Goal: Information Seeking & Learning: Understand process/instructions

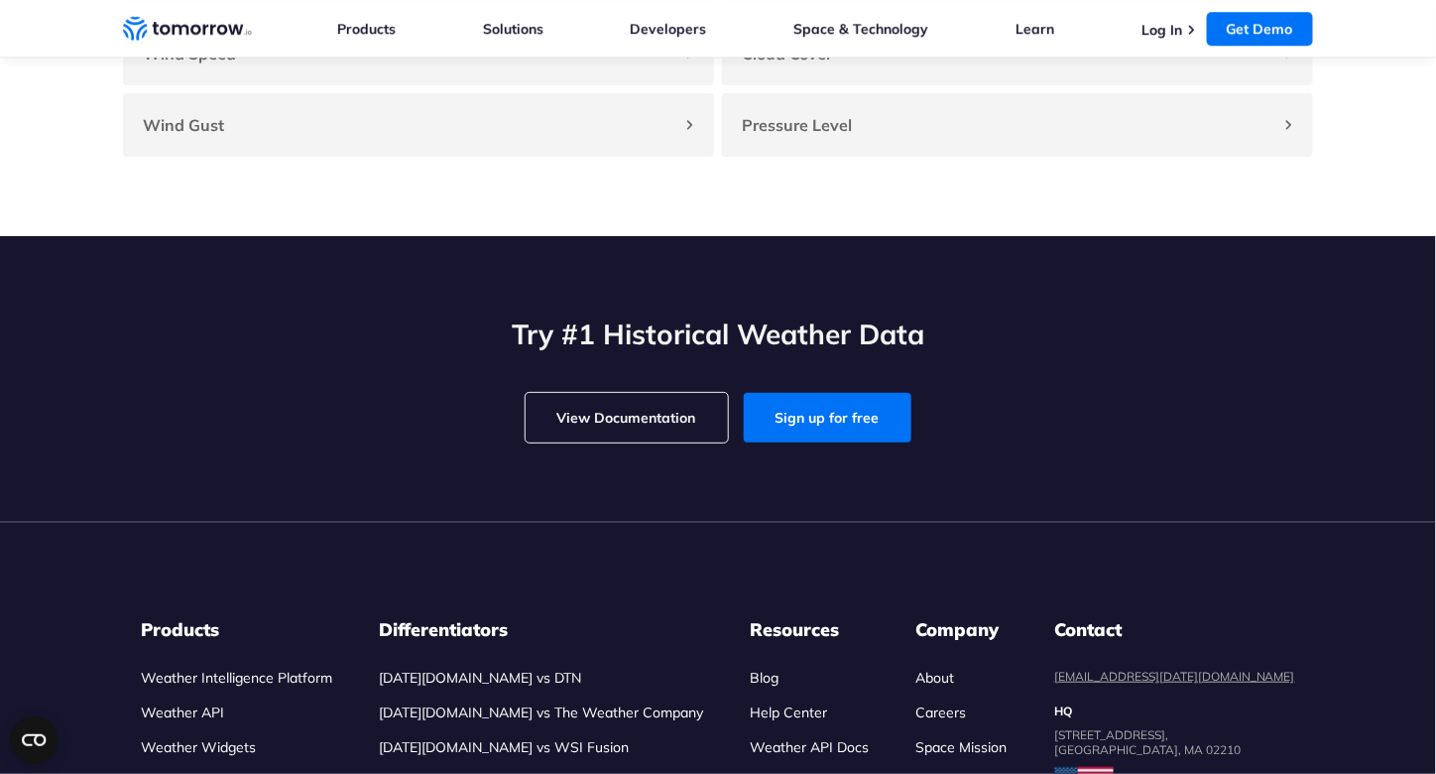
drag, startPoint x: 694, startPoint y: 465, endPoint x: 586, endPoint y: 522, distance: 122.0
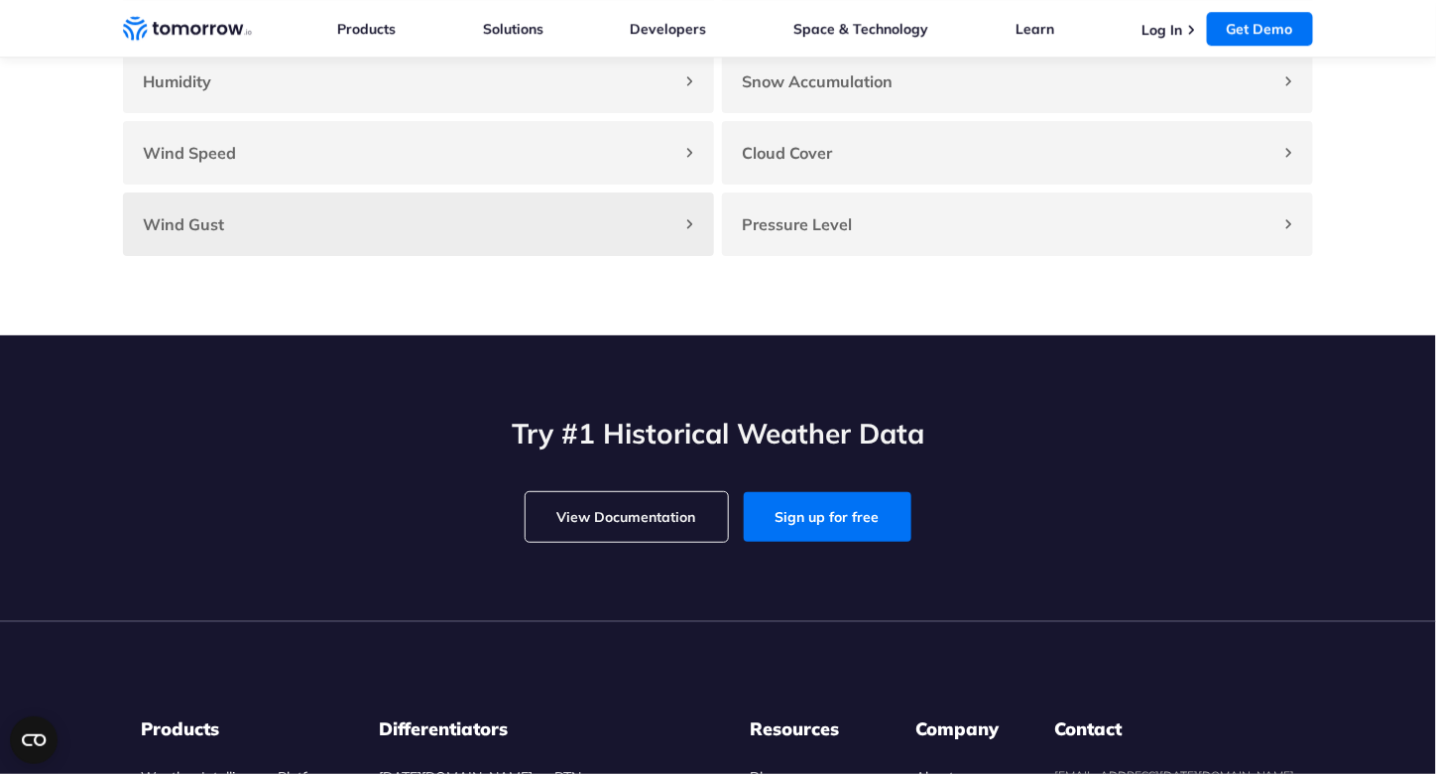
drag, startPoint x: 586, startPoint y: 522, endPoint x: 338, endPoint y: 253, distance: 365.6
click at [347, 281] on section "Key Weather Parameters Temperature Format: Decimal Default Measuring Unit: Cels…" at bounding box center [718, 61] width 1436 height 547
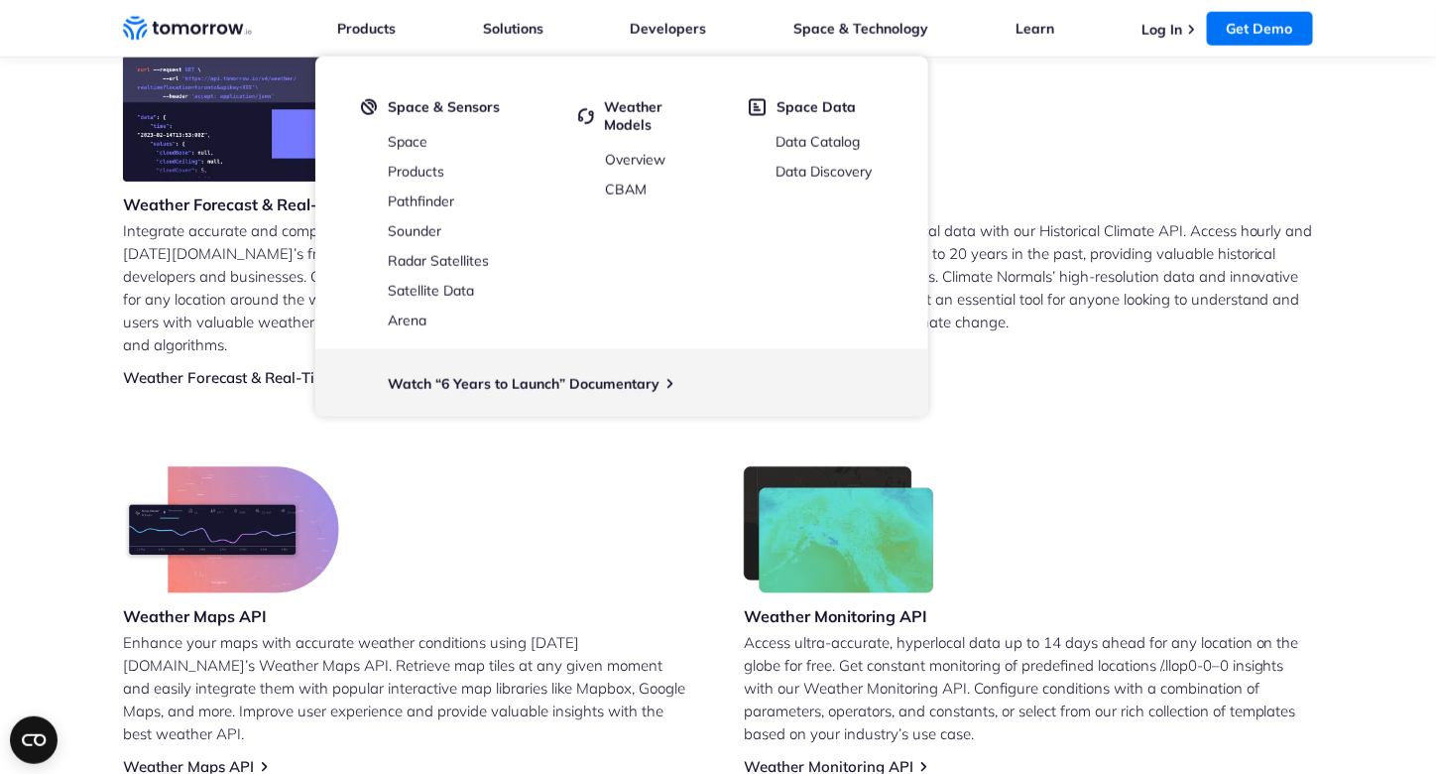
scroll to position [893, 0]
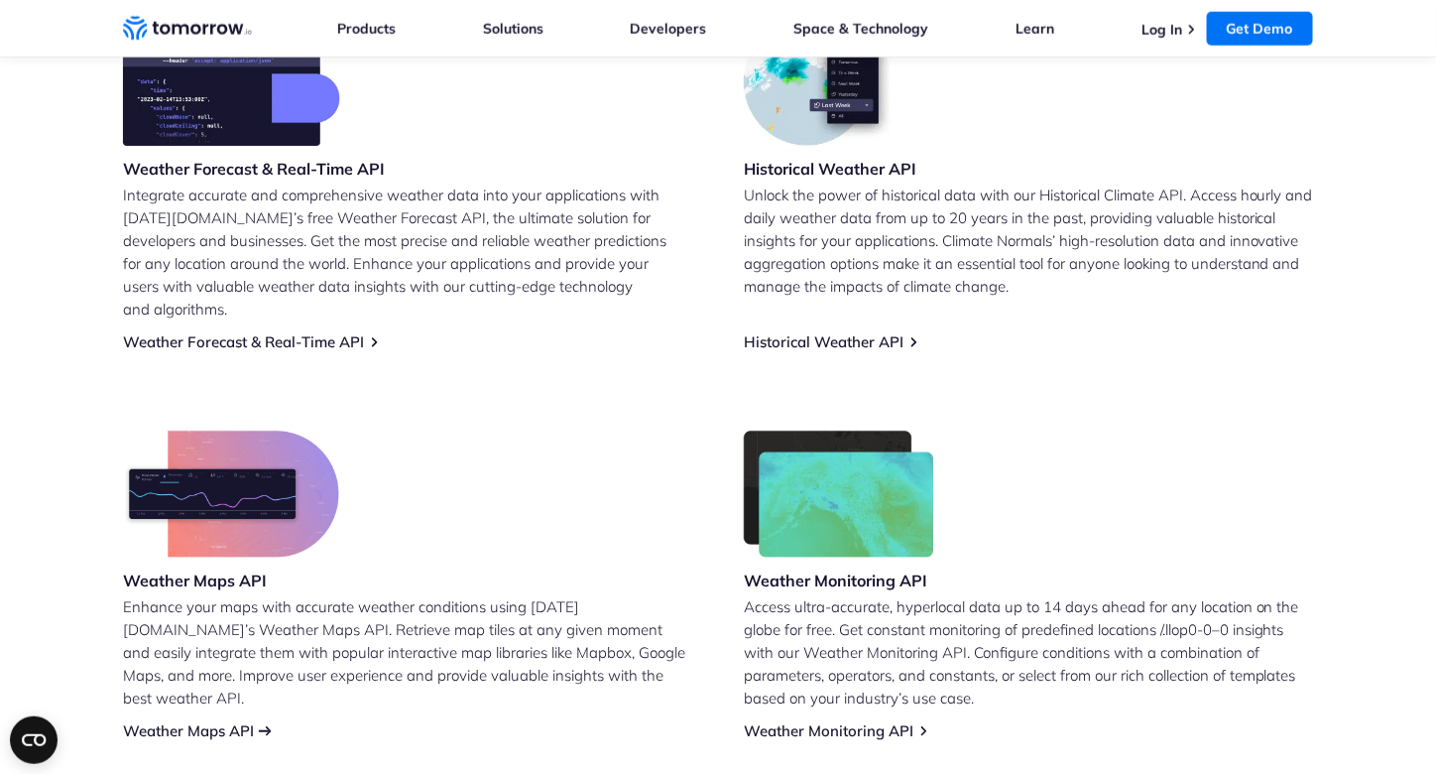
click at [217, 721] on link "Weather Maps API" at bounding box center [188, 730] width 131 height 19
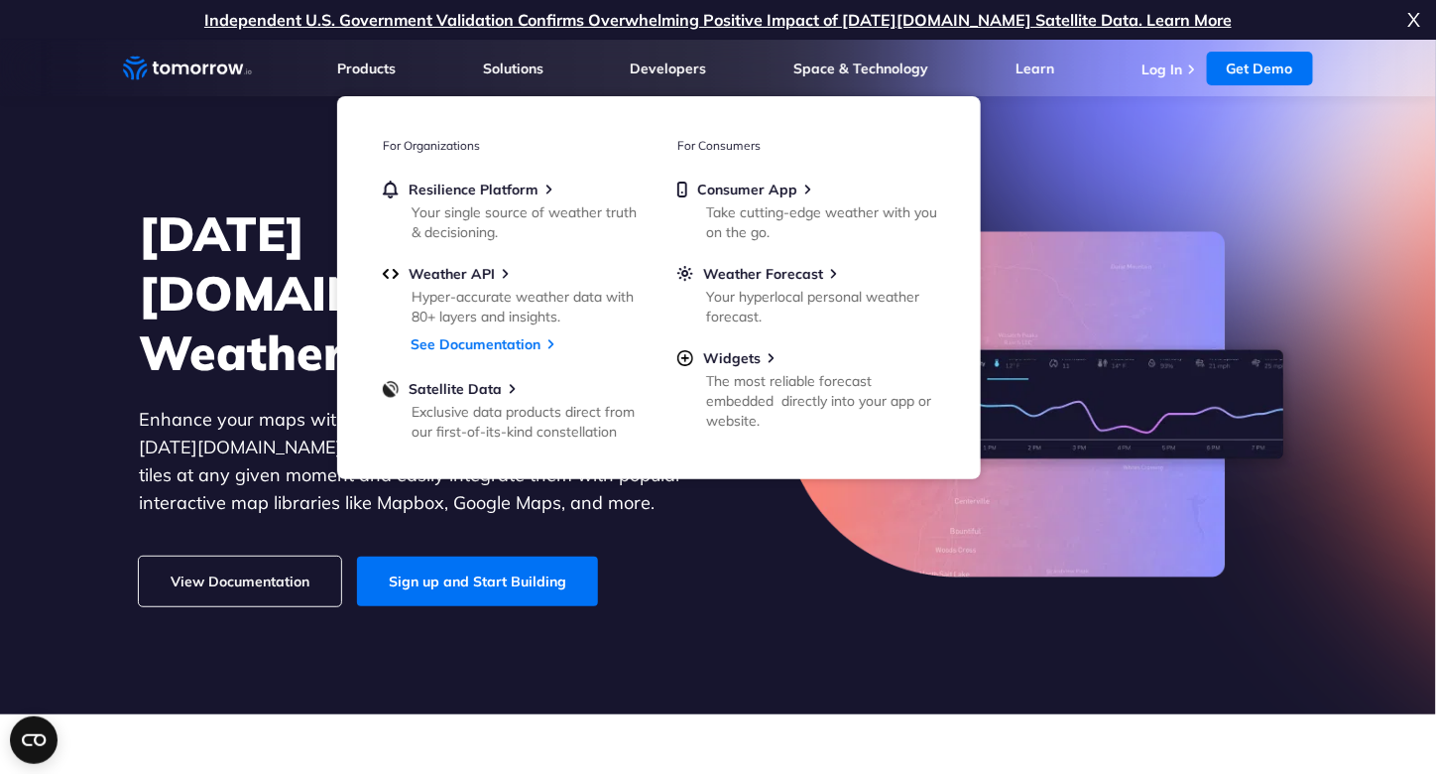
click at [123, 192] on div "Tomorrow.io’s Weather Maps API Enhance your maps with accurate weather conditio…" at bounding box center [718, 404] width 1222 height 461
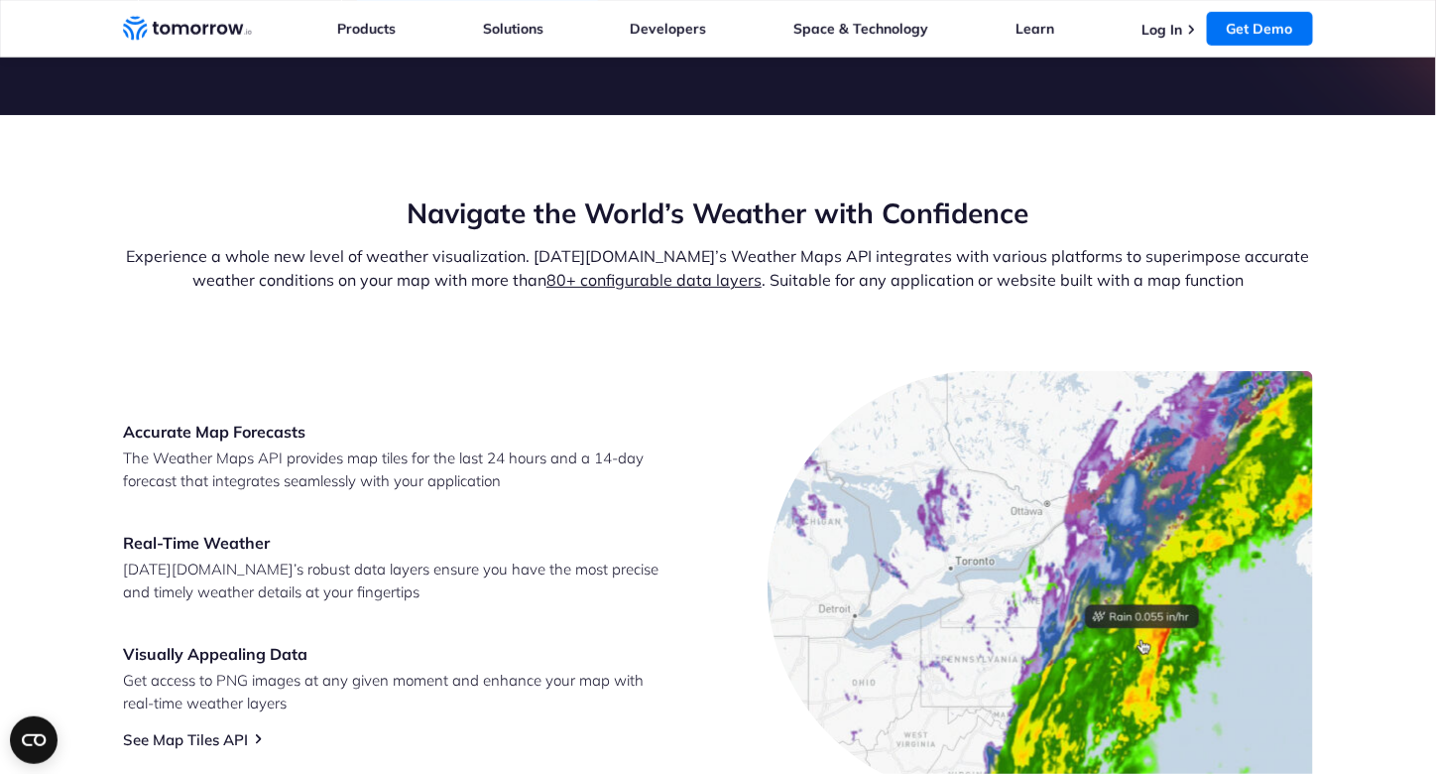
scroll to position [198, 0]
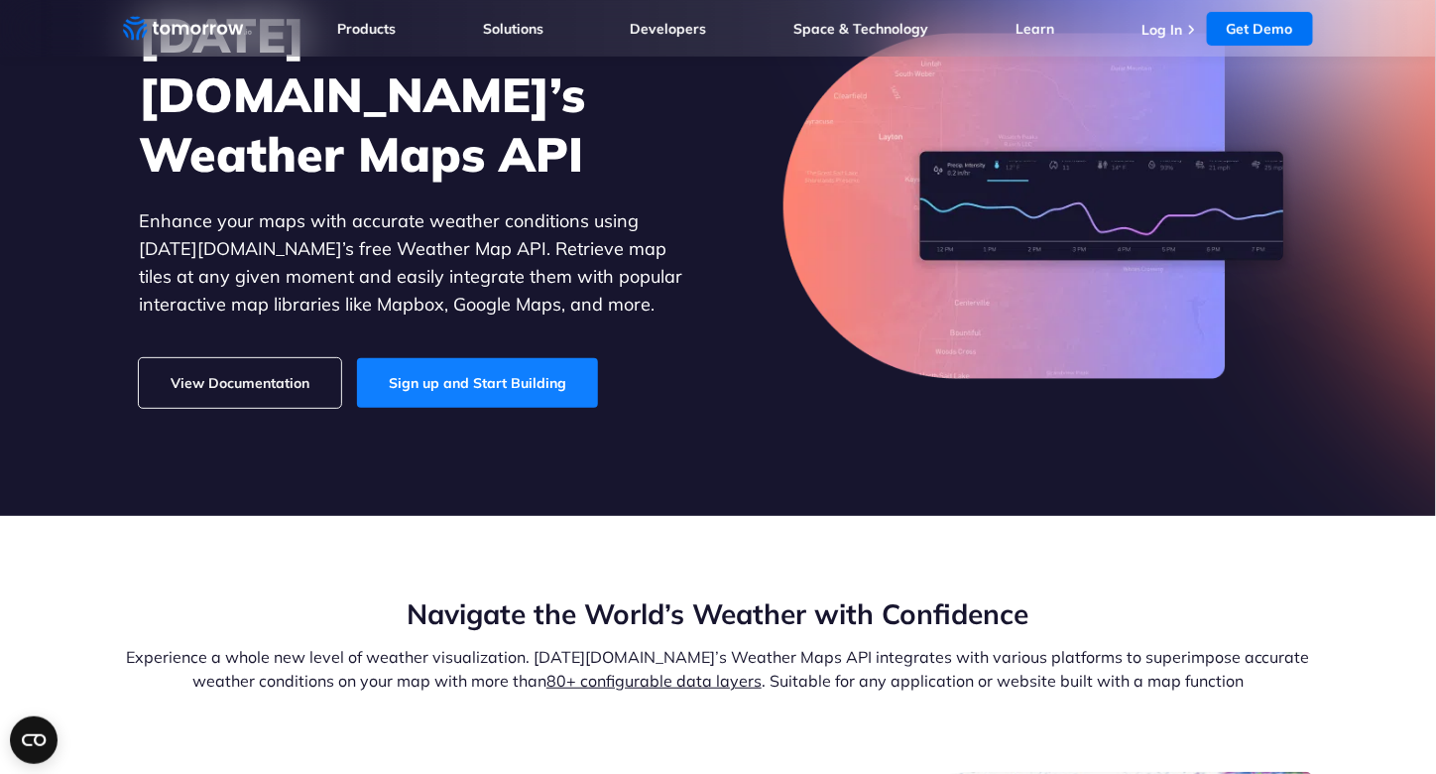
click at [501, 362] on link "Sign up and Start Building" at bounding box center [477, 383] width 241 height 50
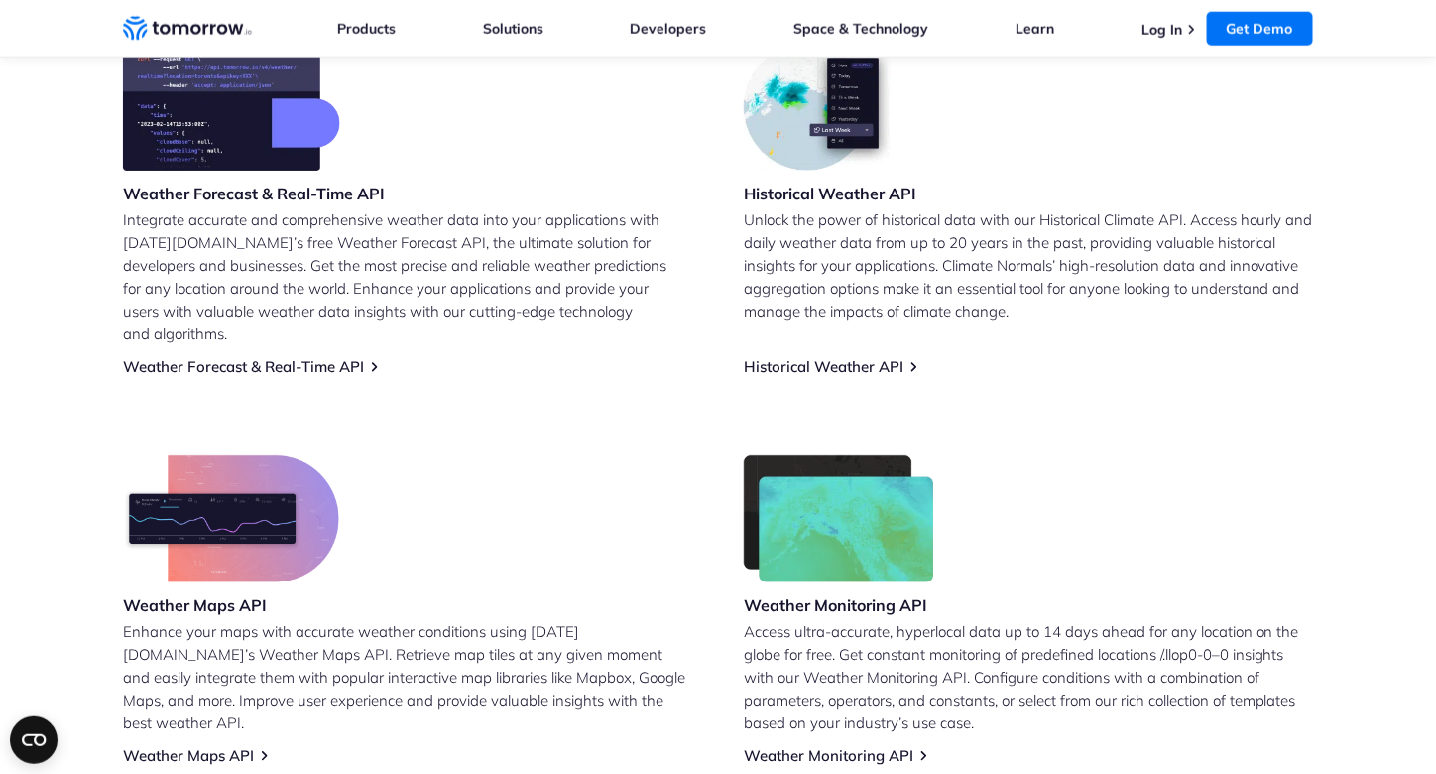
scroll to position [793, 0]
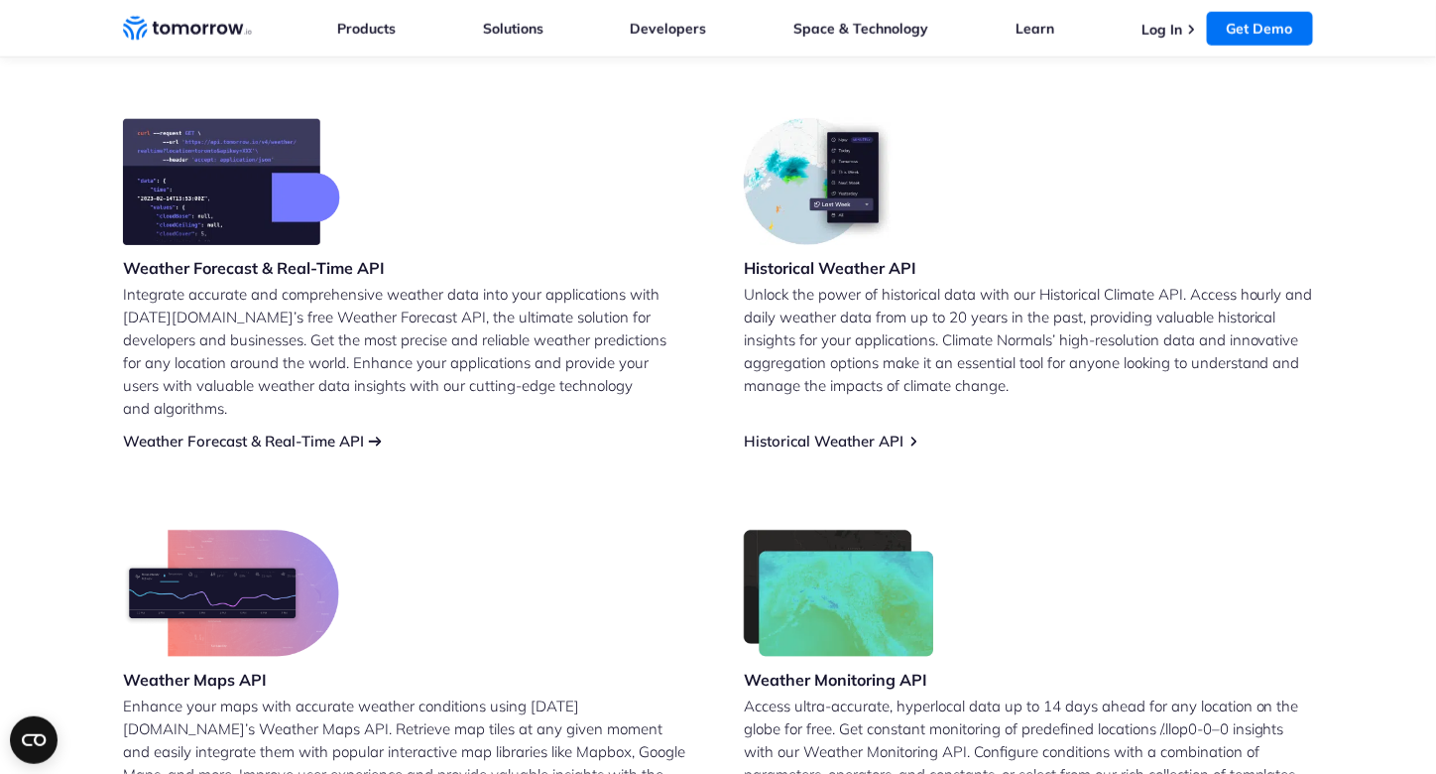
drag, startPoint x: 338, startPoint y: 271, endPoint x: 263, endPoint y: 419, distance: 166.8
click at [263, 431] on link "Weather Forecast & Real-Time API" at bounding box center [243, 440] width 241 height 19
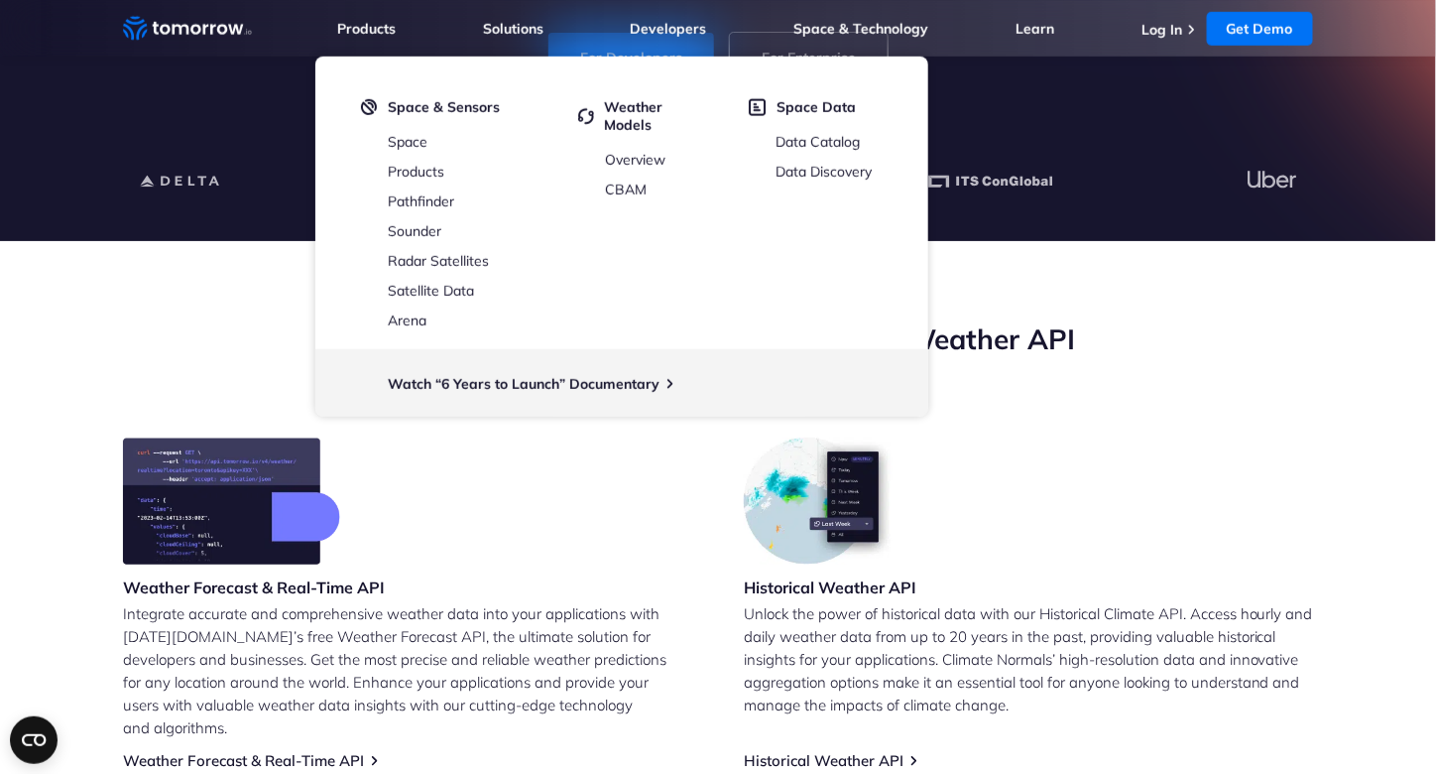
scroll to position [793, 0]
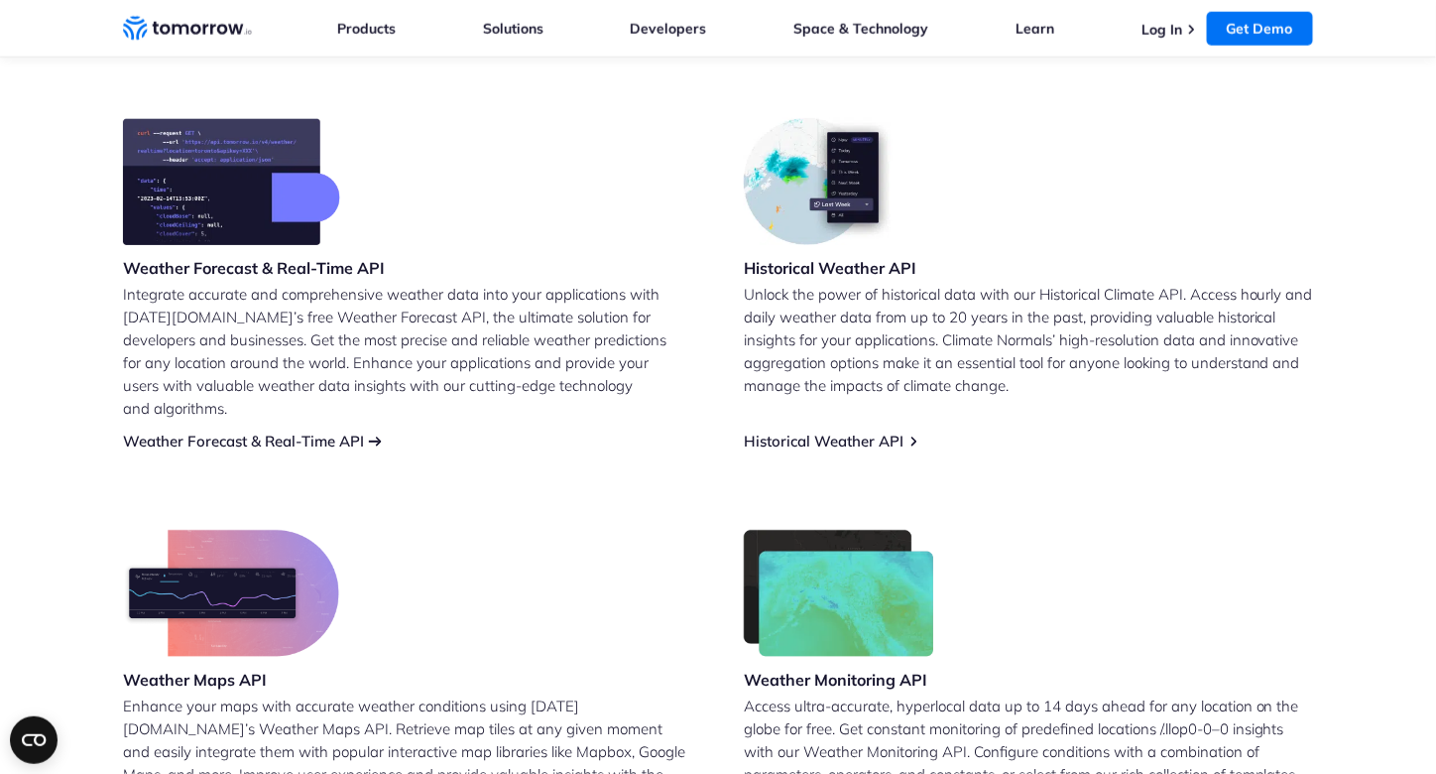
click at [329, 431] on link "Weather Forecast & Real-Time API" at bounding box center [243, 440] width 241 height 19
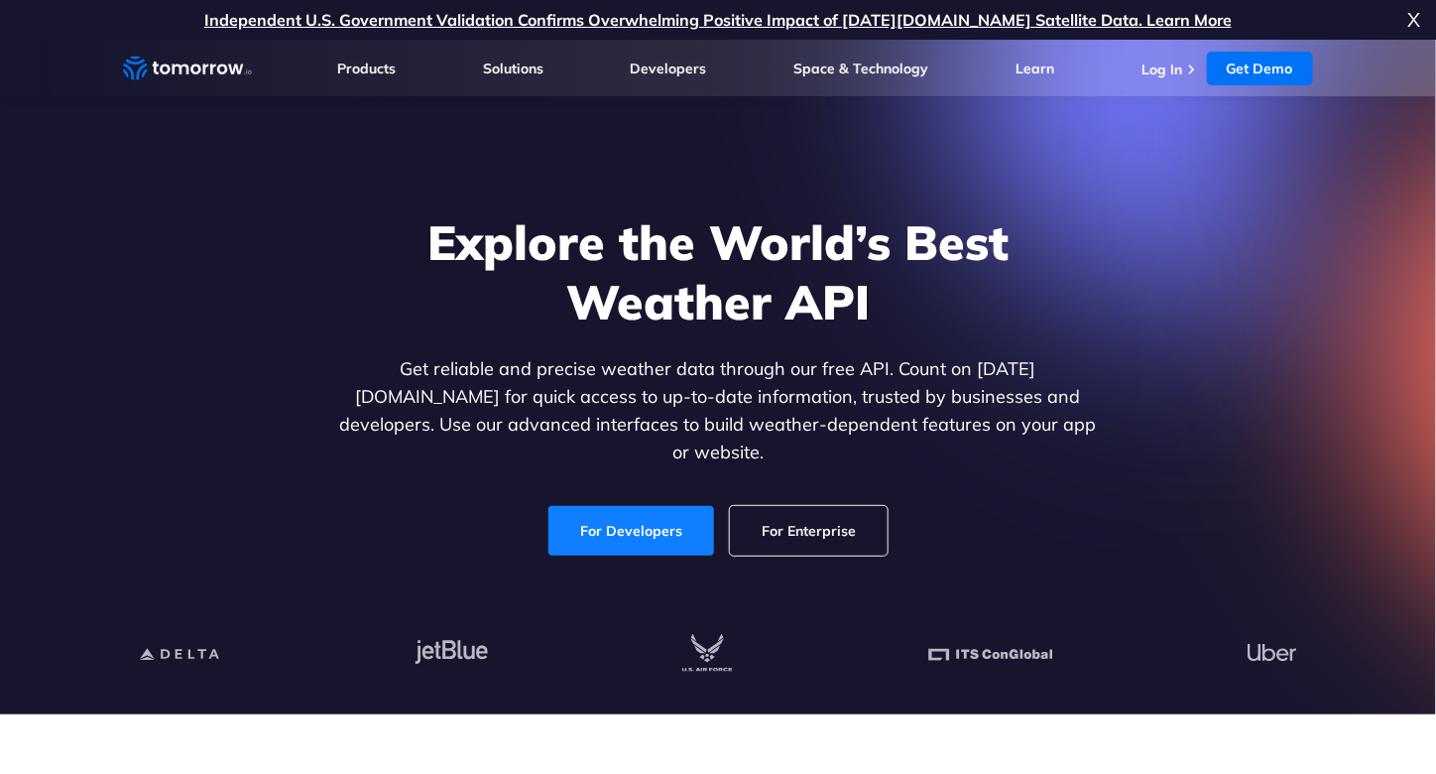
drag, startPoint x: 0, startPoint y: 0, endPoint x: 688, endPoint y: 510, distance: 856.5
click at [688, 510] on link "For Developers" at bounding box center [631, 531] width 166 height 50
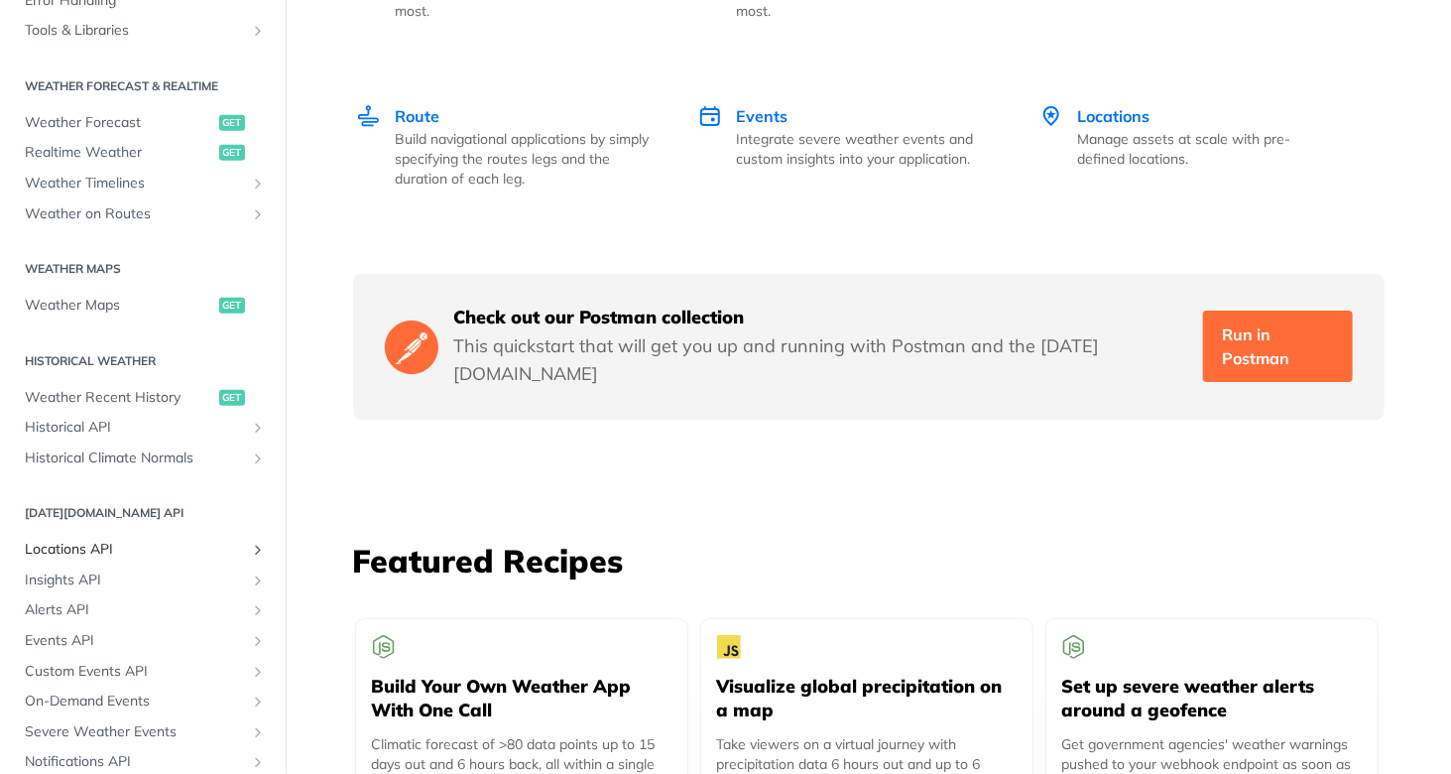
scroll to position [397, 0]
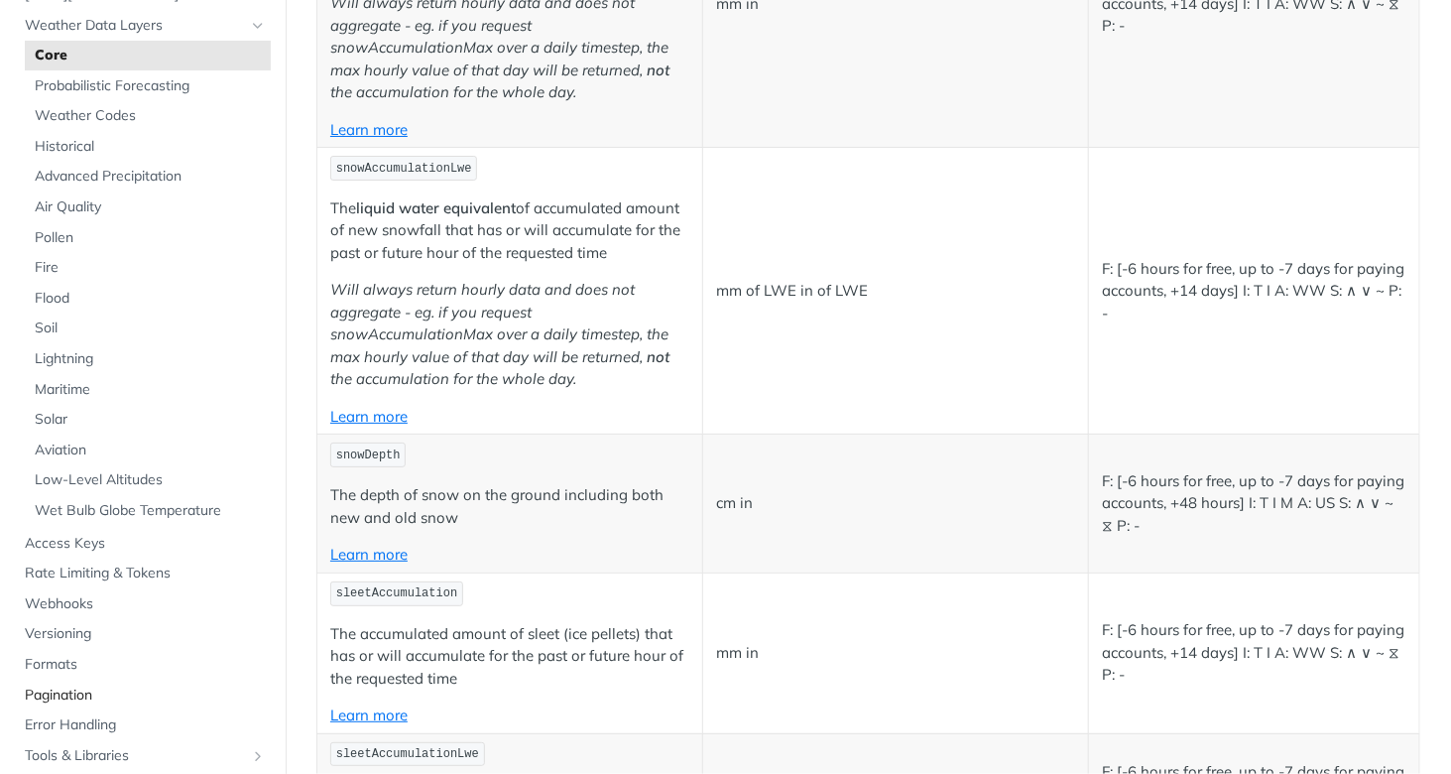
scroll to position [694, 0]
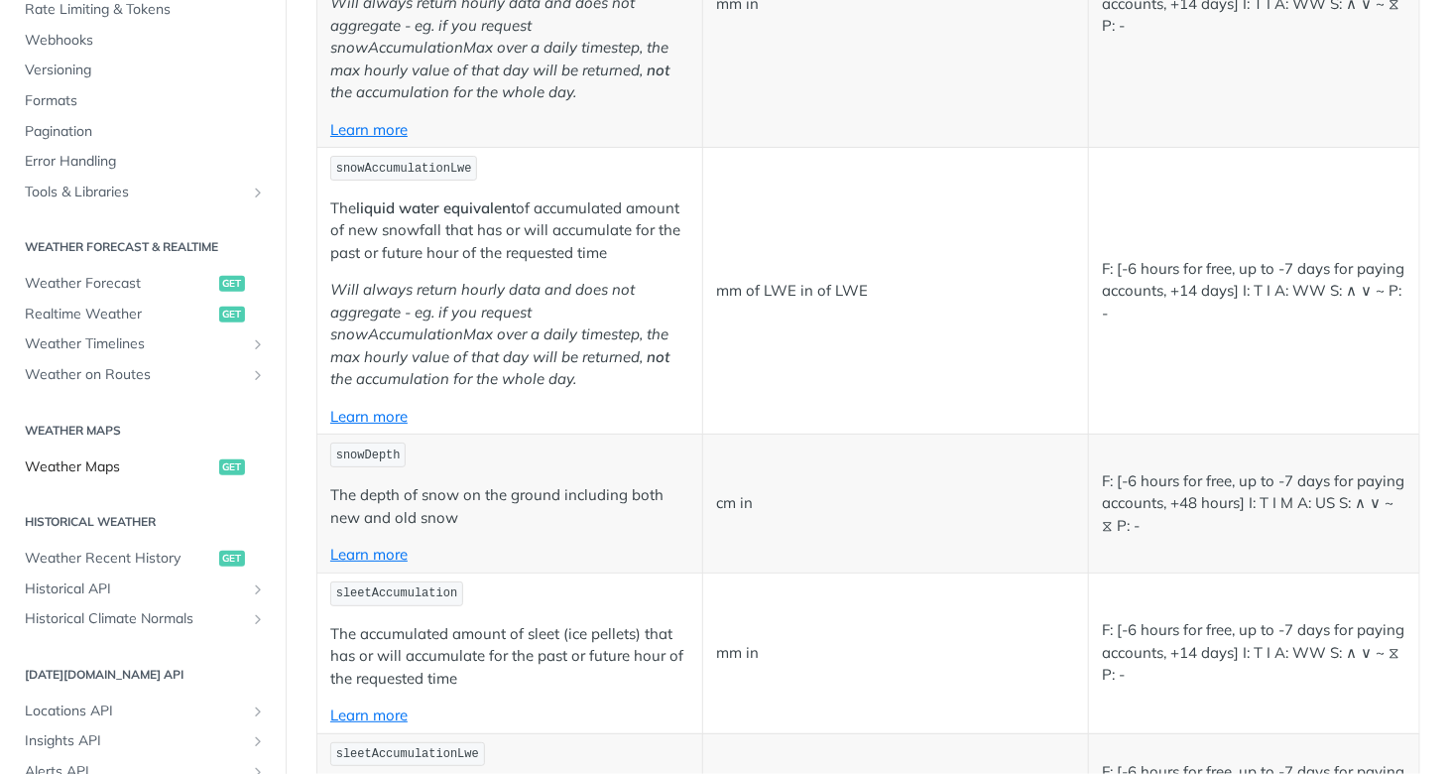
click at [95, 475] on link "Weather Maps get" at bounding box center [143, 466] width 256 height 30
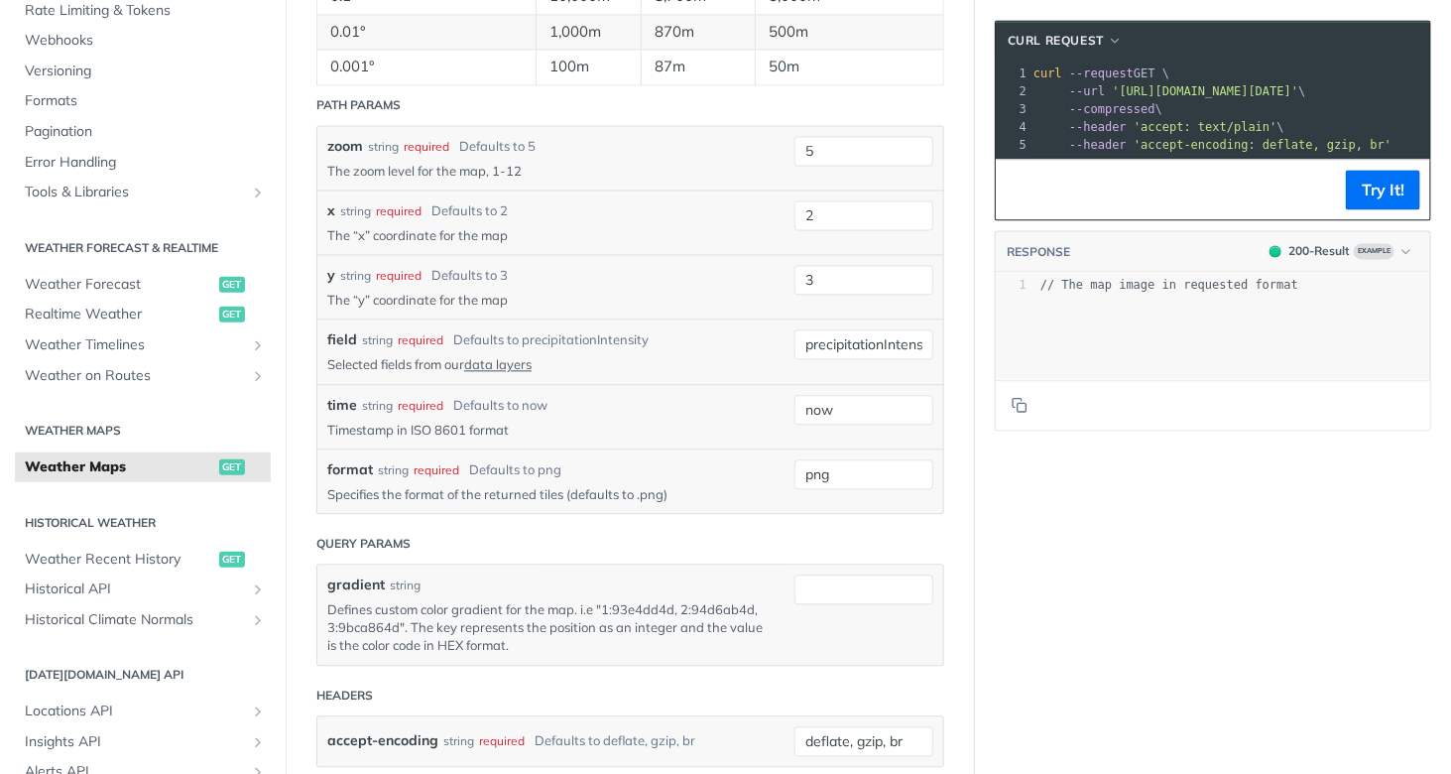
scroll to position [1884, 0]
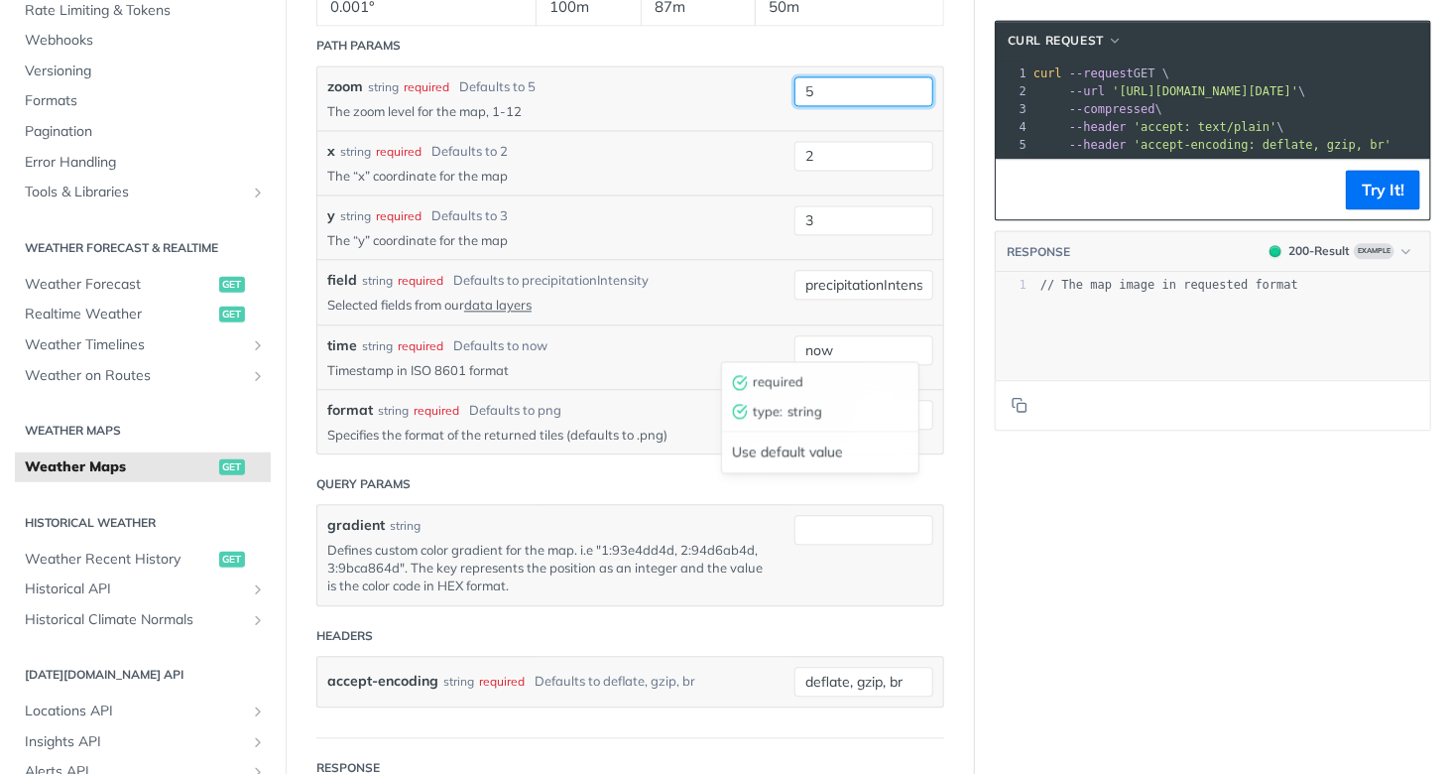
click at [824, 106] on input "5" at bounding box center [863, 91] width 139 height 30
click at [827, 106] on input "5" at bounding box center [863, 91] width 139 height 30
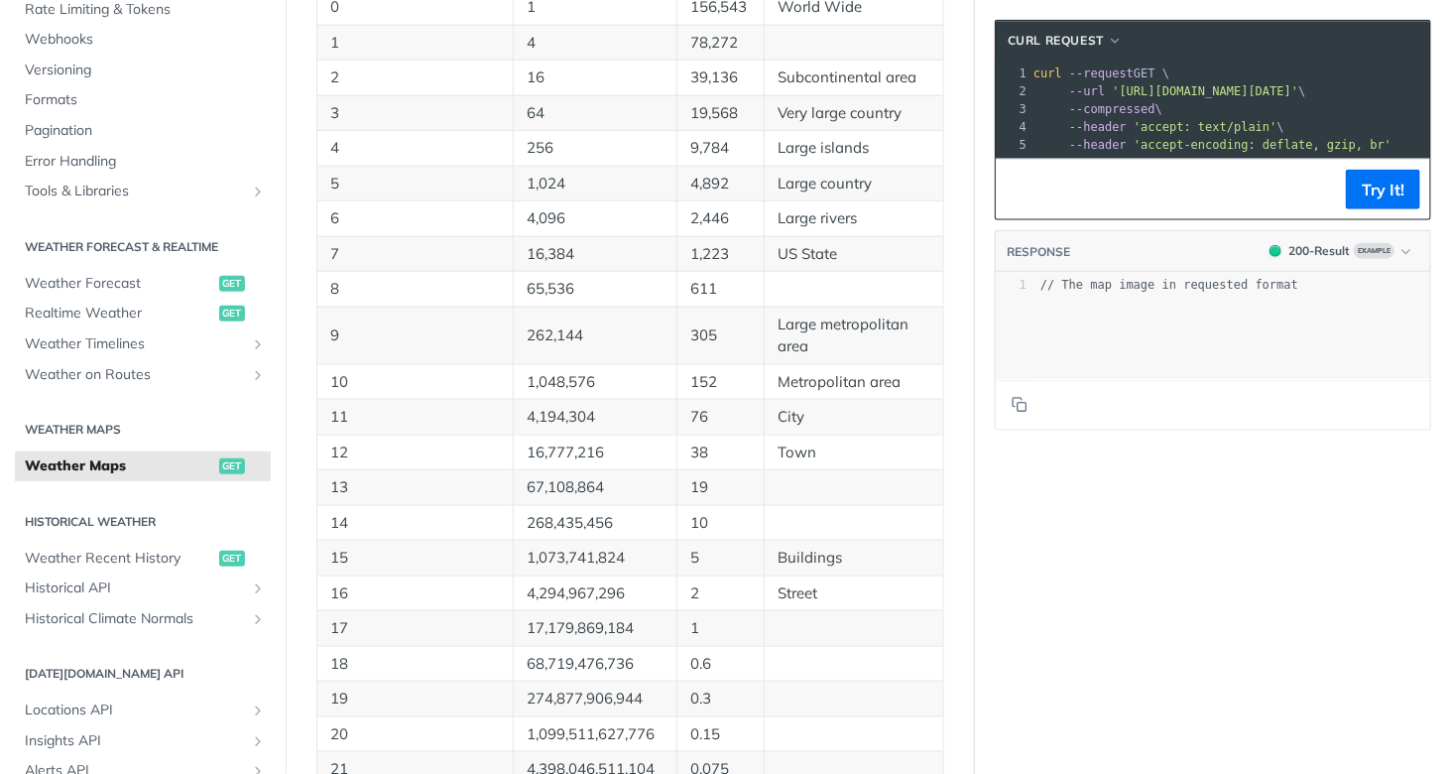
scroll to position [694, 0]
